Goal: Information Seeking & Learning: Learn about a topic

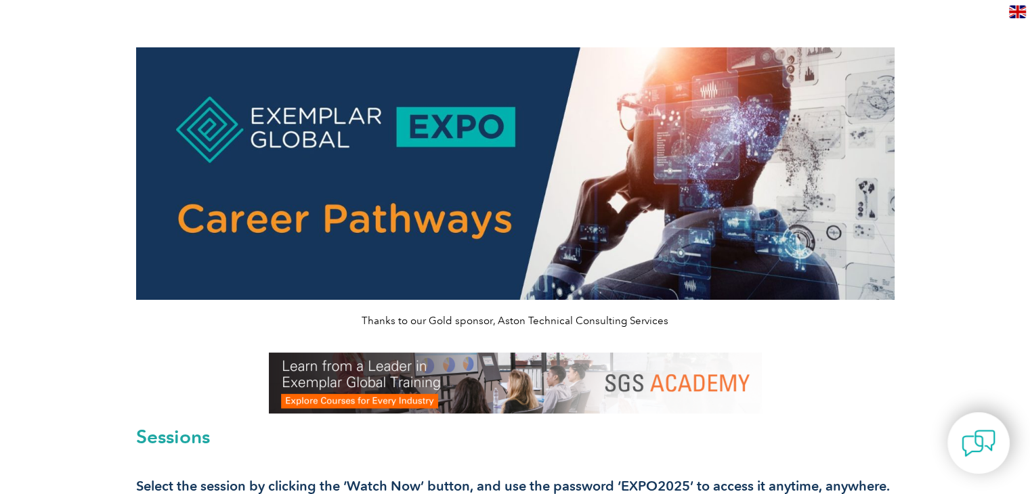
click at [448, 129] on img at bounding box center [515, 173] width 758 height 253
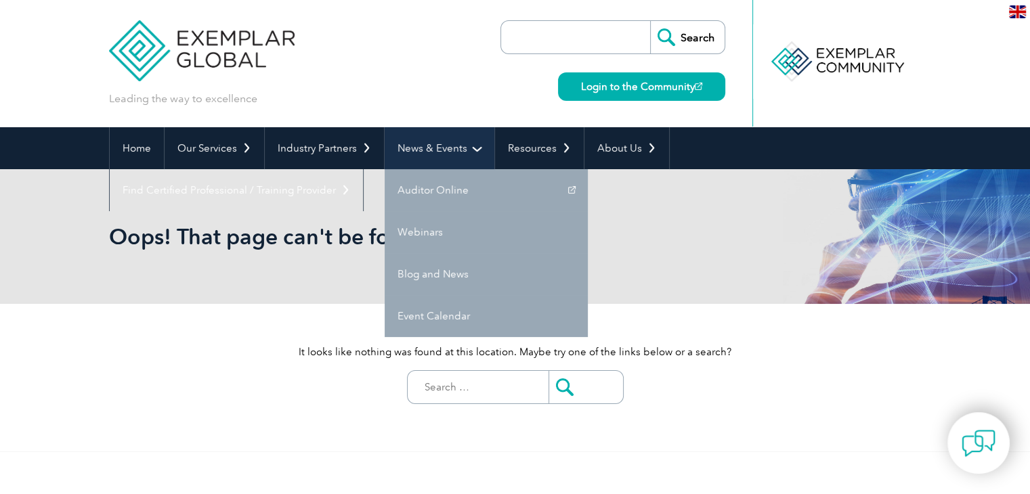
click at [437, 156] on link "News & Events" at bounding box center [440, 148] width 110 height 42
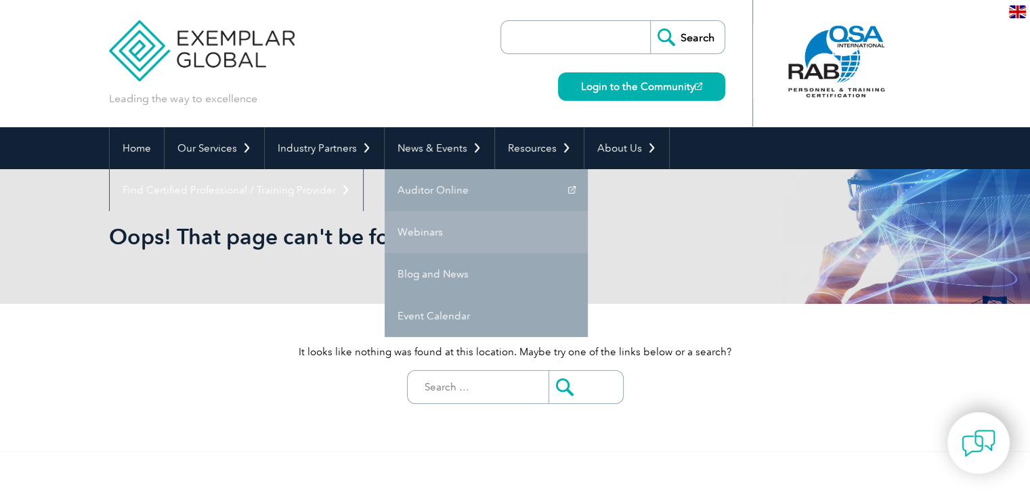
click at [427, 224] on link "Webinars" at bounding box center [486, 232] width 203 height 42
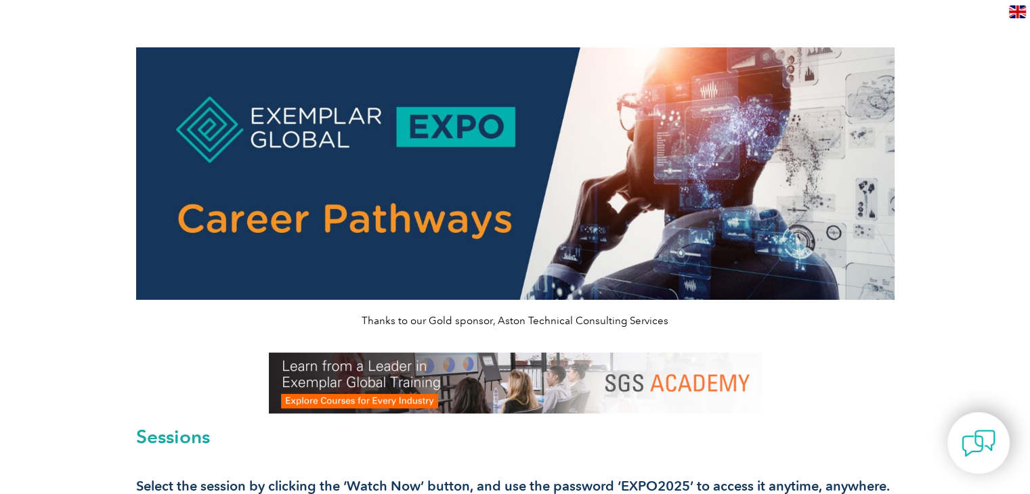
scroll to position [432, 0]
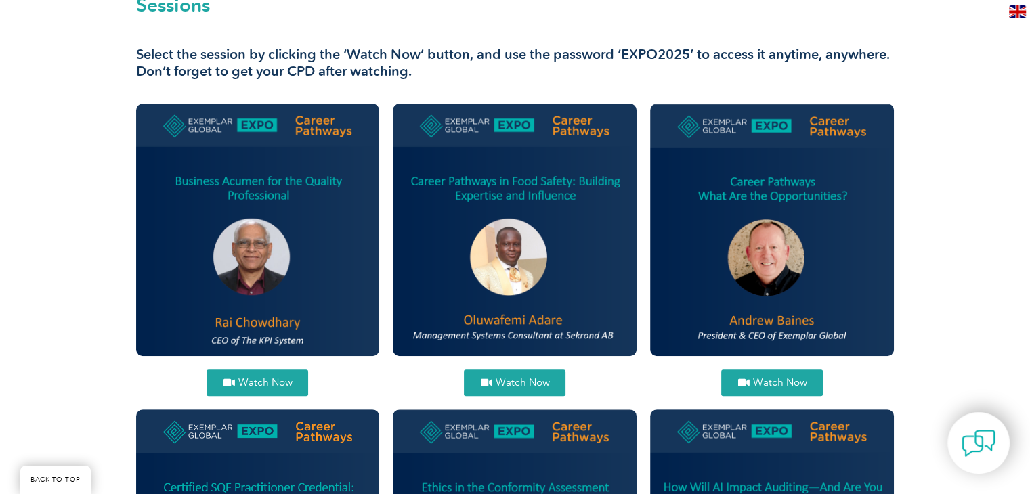
click at [325, 183] on img at bounding box center [258, 230] width 244 height 253
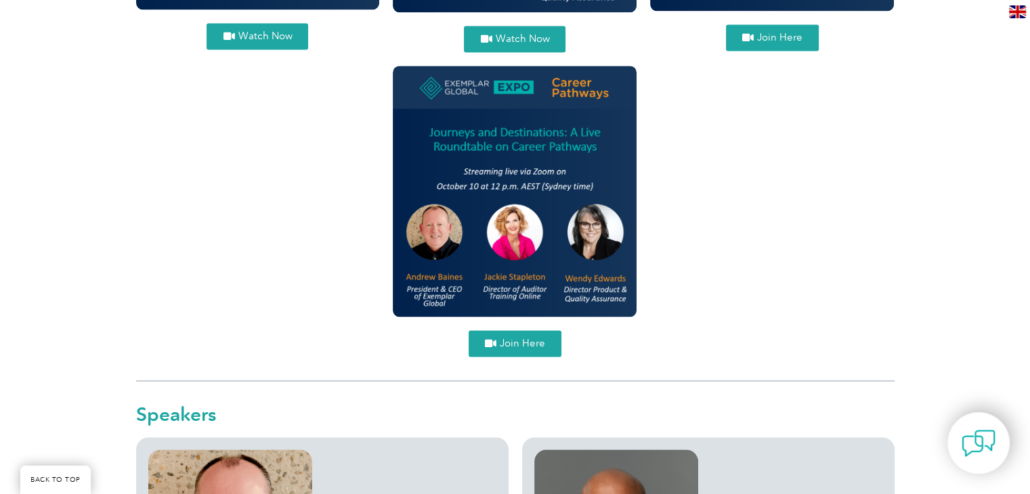
scroll to position [2012, 0]
